Goal: Task Accomplishment & Management: Manage account settings

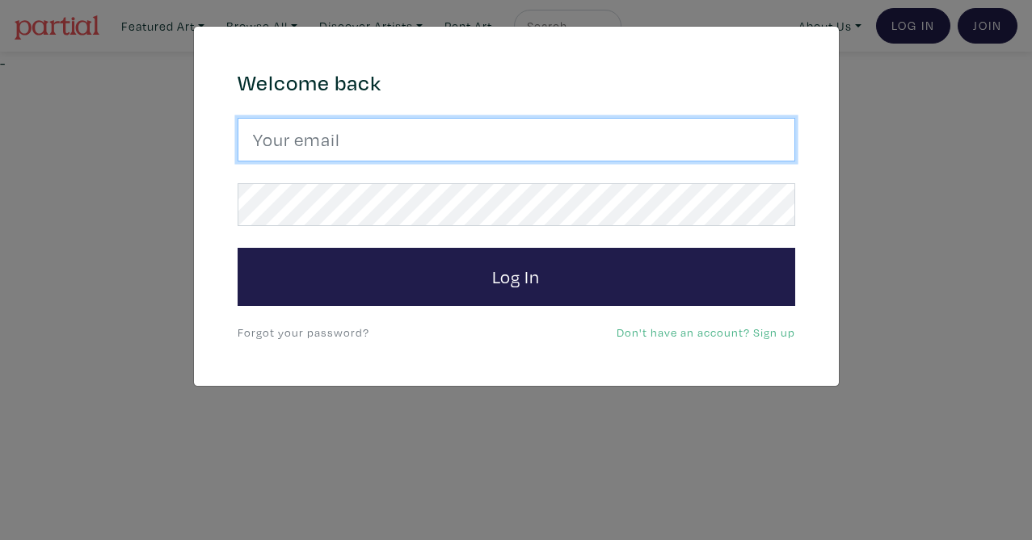
click at [389, 135] on input "email" at bounding box center [516, 140] width 557 height 44
type input "[EMAIL_ADDRESS][DOMAIN_NAME]"
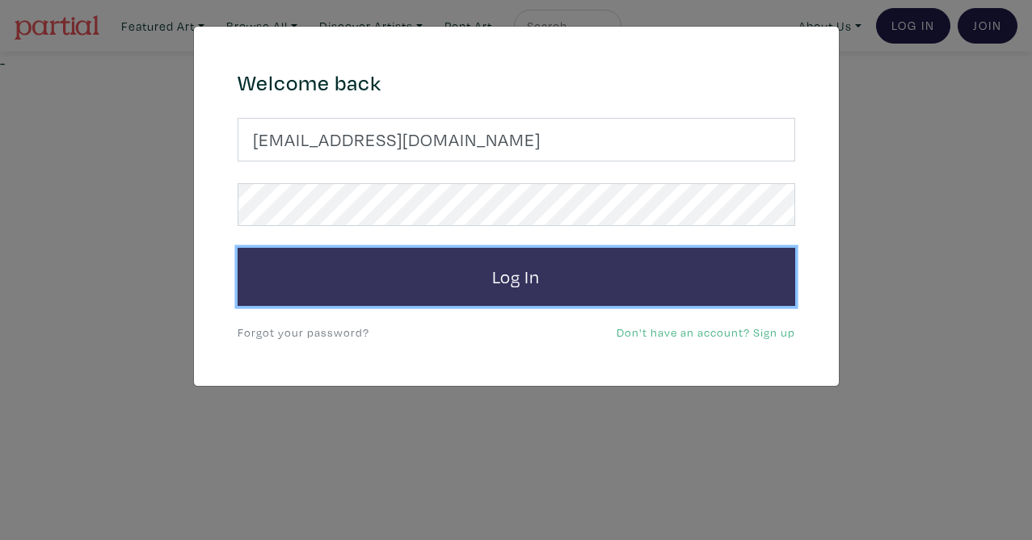
click at [393, 275] on button "Log In" at bounding box center [516, 277] width 557 height 58
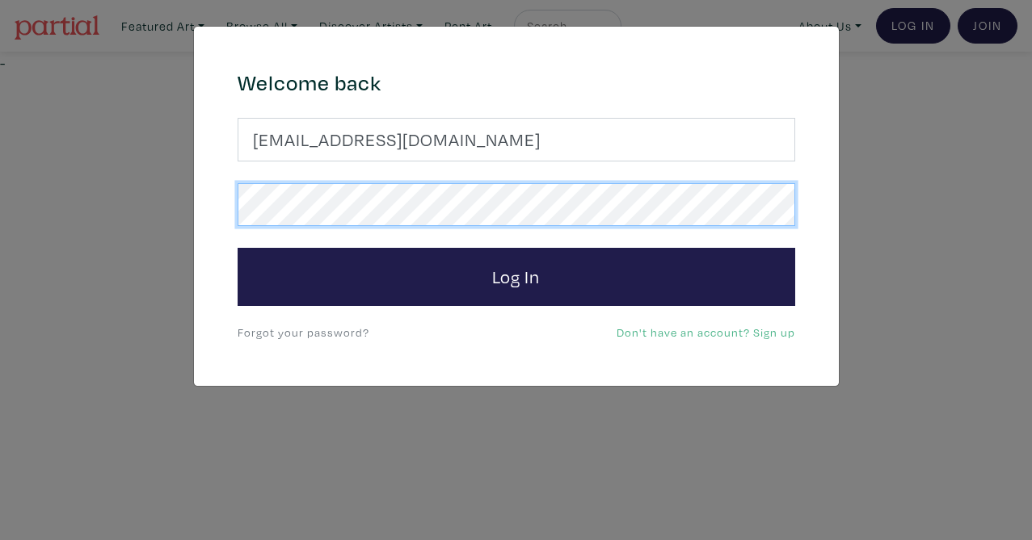
click at [238, 248] on button "Log In" at bounding box center [516, 277] width 557 height 58
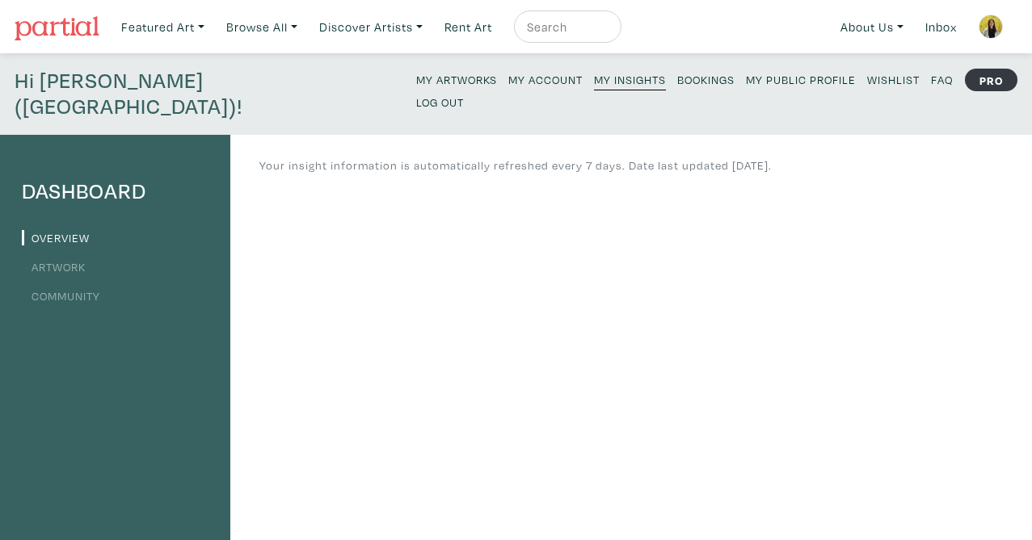
click at [746, 75] on small "My Public Profile" at bounding box center [801, 79] width 110 height 15
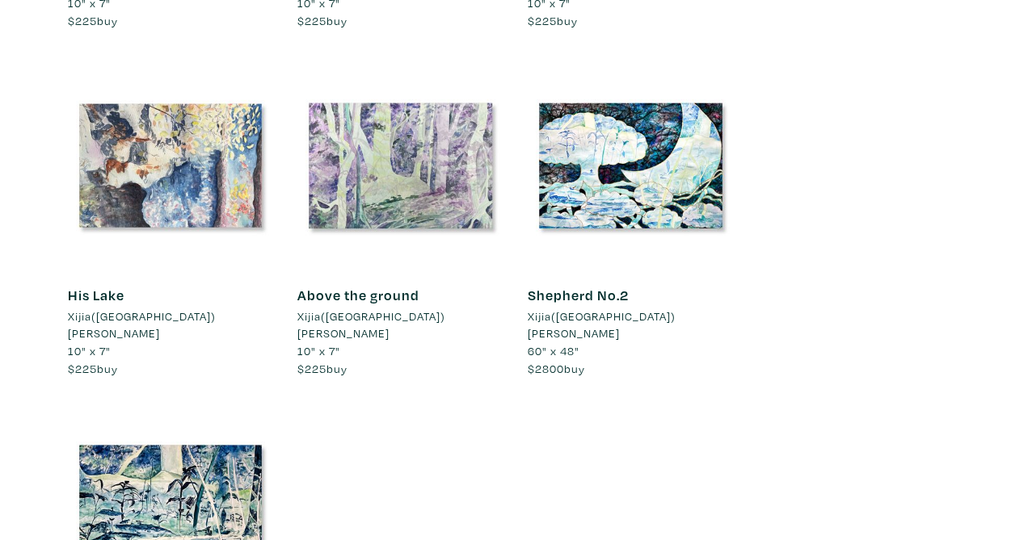
scroll to position [3621, 0]
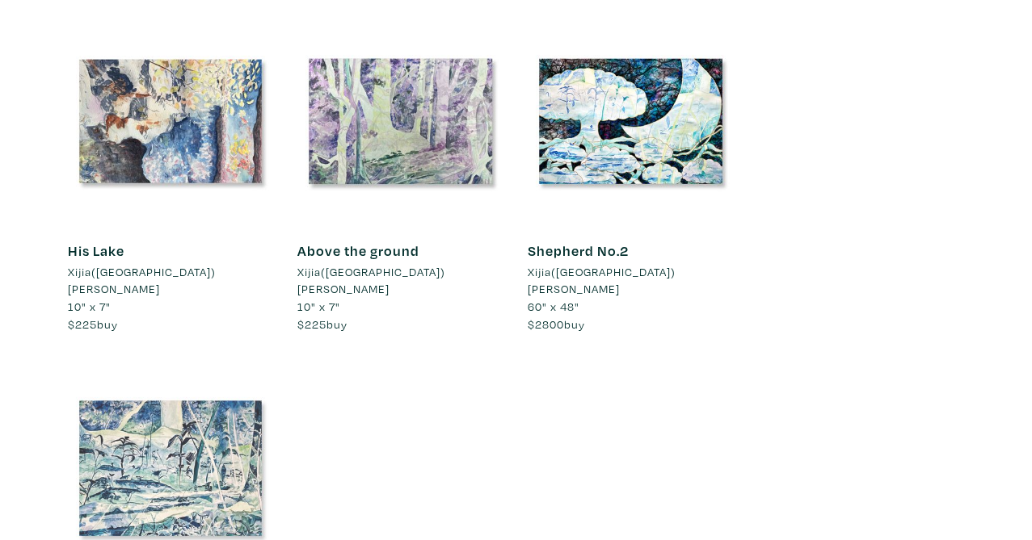
click at [192, 366] on div at bounding box center [171, 469] width 206 height 206
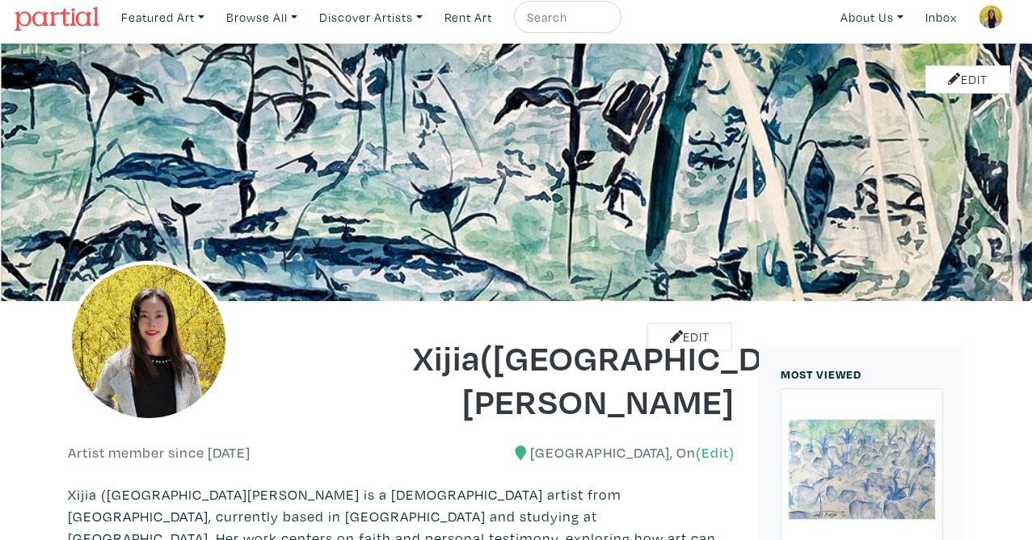
scroll to position [0, 0]
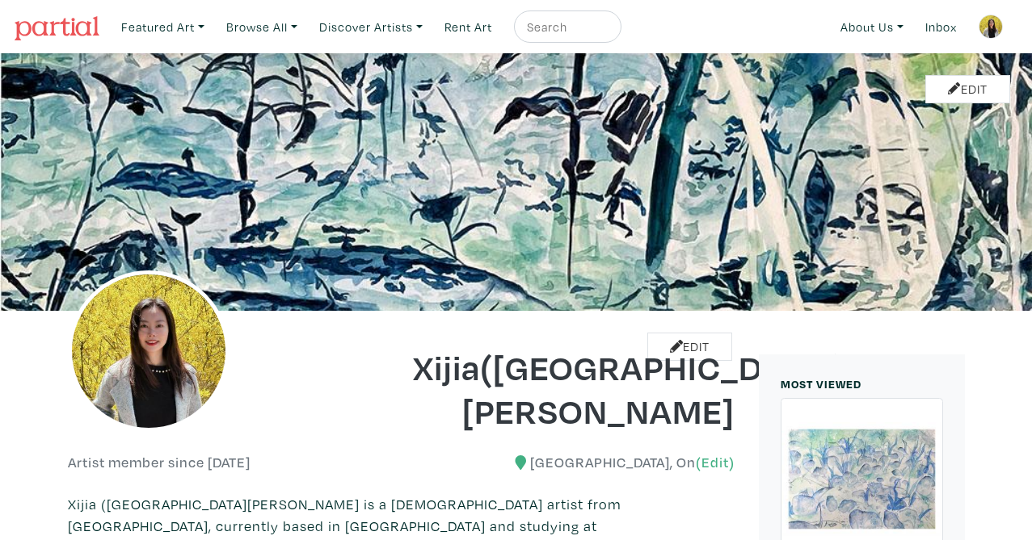
click at [1007, 27] on link at bounding box center [990, 26] width 39 height 39
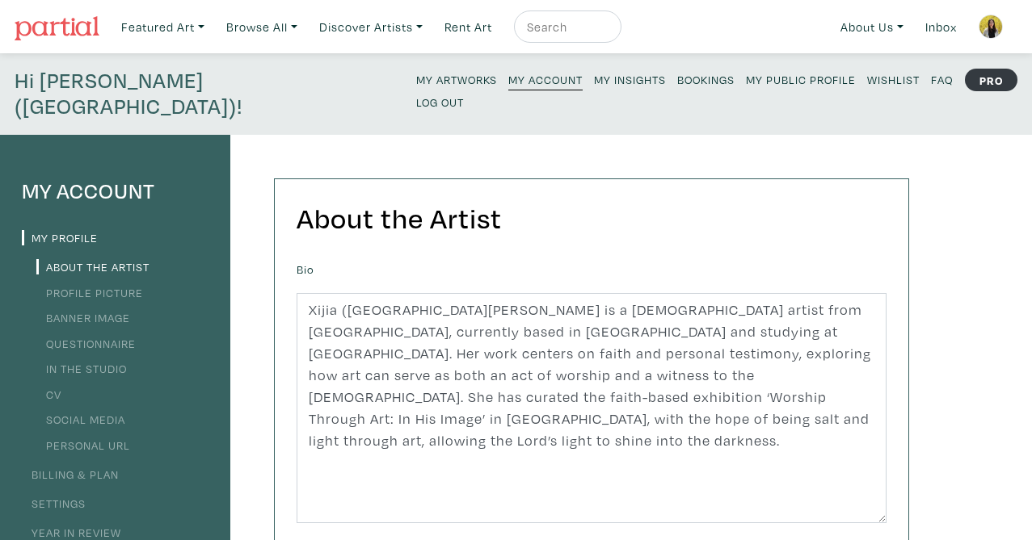
click at [416, 73] on small "My Artworks" at bounding box center [456, 79] width 81 height 15
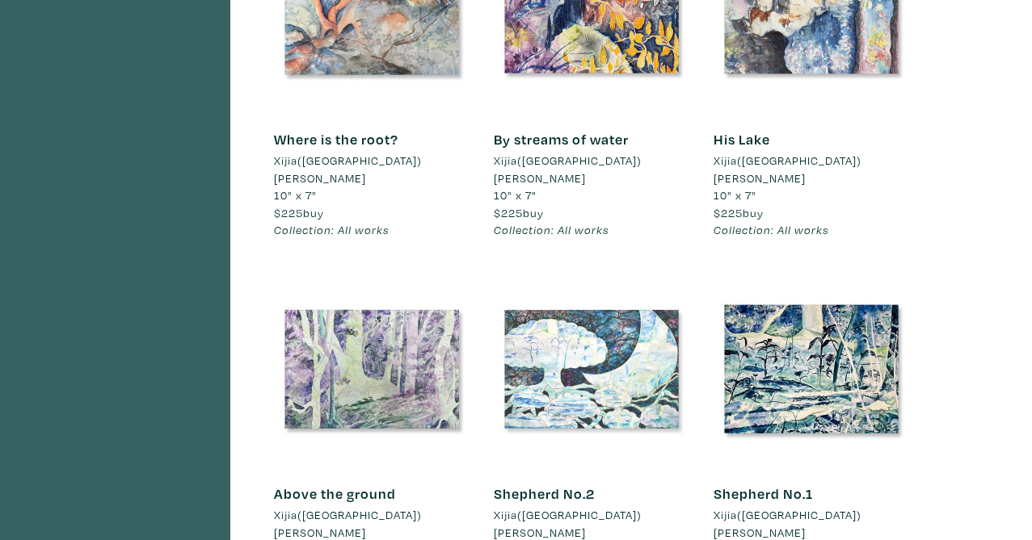
scroll to position [2446, 0]
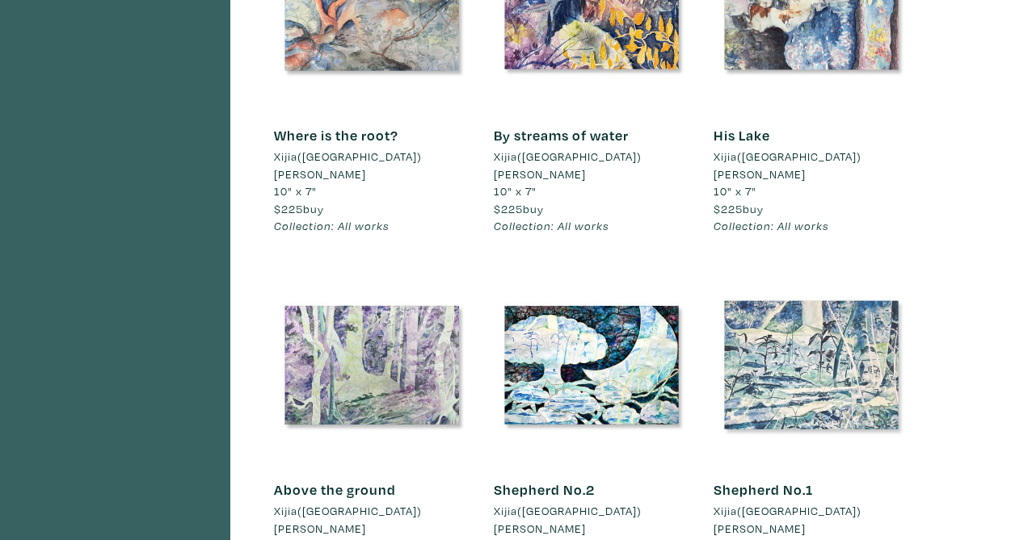
click at [816, 274] on div at bounding box center [810, 364] width 195 height 195
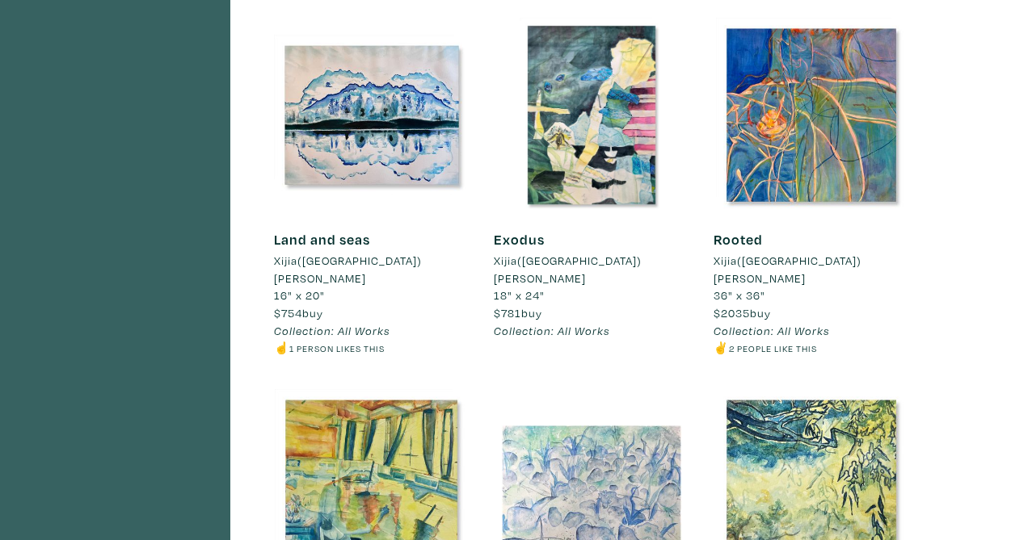
scroll to position [1666, 0]
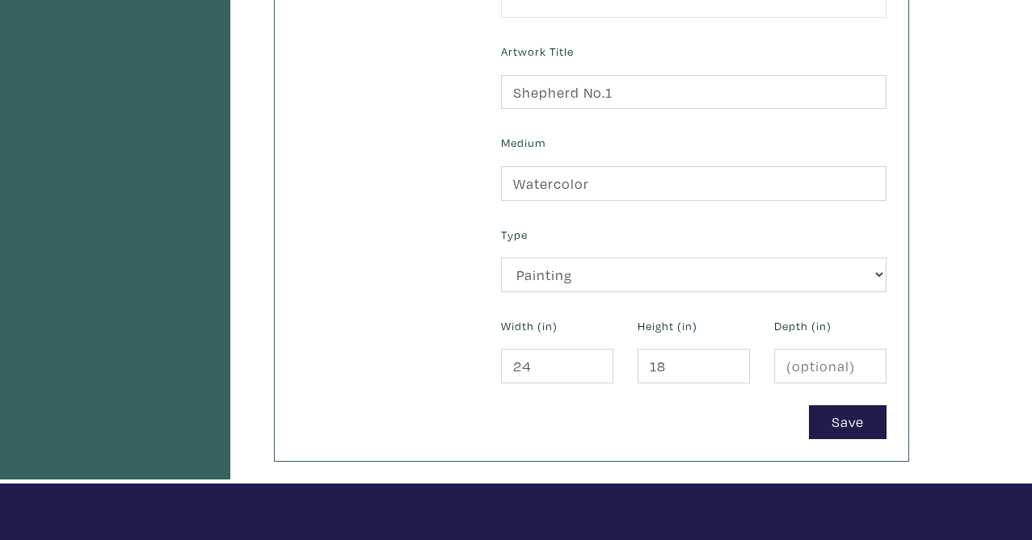
scroll to position [608, 0]
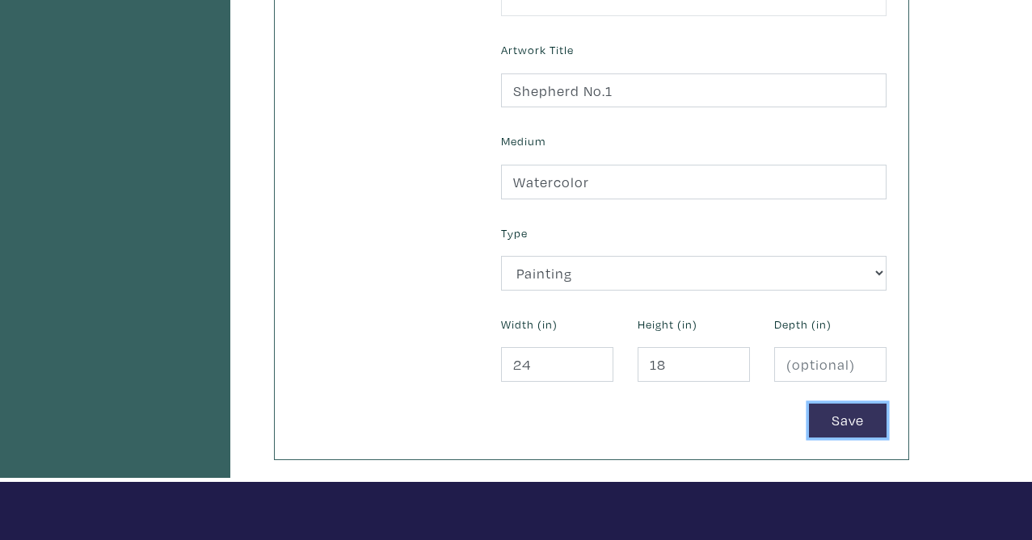
click at [848, 404] on button "Save" at bounding box center [848, 421] width 78 height 35
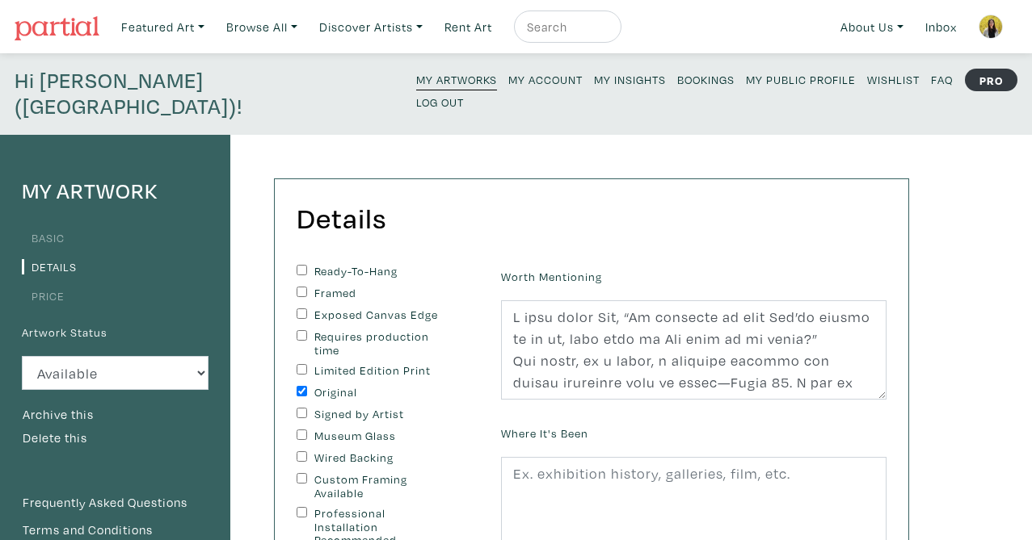
click at [59, 288] on link "Price" at bounding box center [43, 295] width 43 height 15
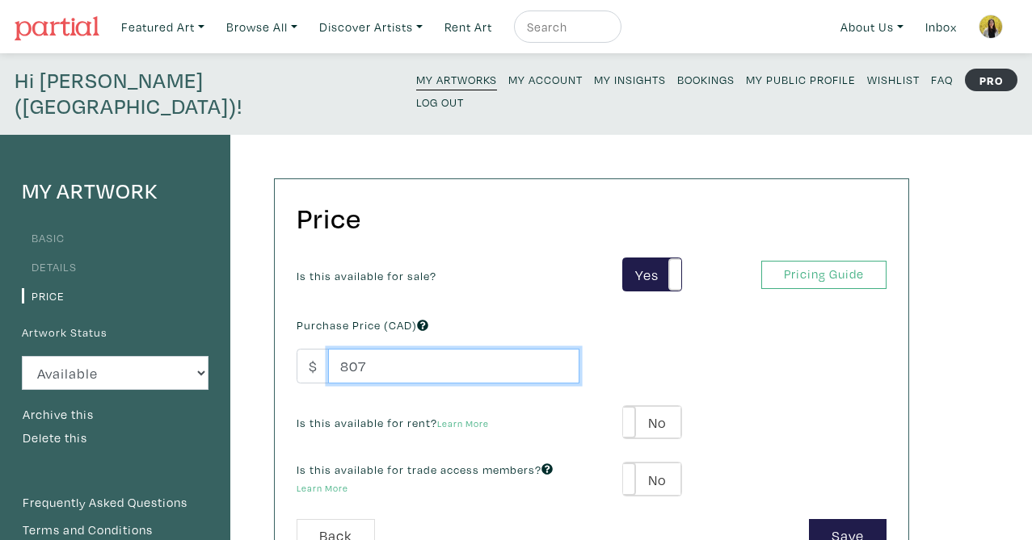
click at [393, 349] on input "807" at bounding box center [453, 366] width 251 height 35
type input "2"
type input "1200"
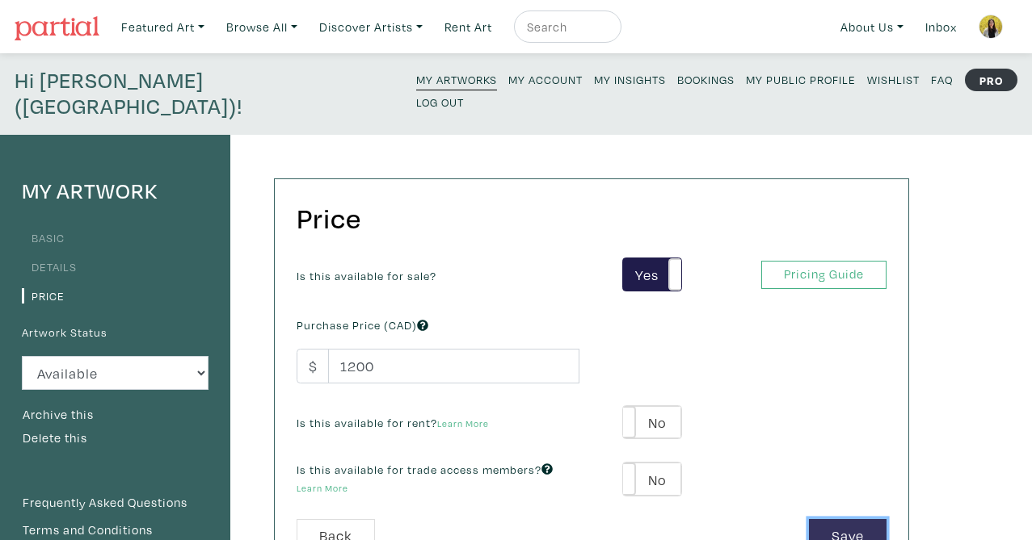
click at [822, 519] on button "Save" at bounding box center [848, 536] width 78 height 35
